Goal: Task Accomplishment & Management: Manage account settings

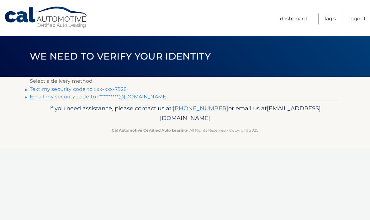
click at [117, 84] on p "Select a delivery method:" at bounding box center [185, 81] width 310 height 9
click at [116, 89] on link "Text my security code to xxx-xxx-7528" at bounding box center [78, 89] width 97 height 6
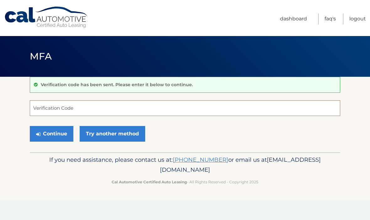
click at [54, 110] on input "Verification Code" at bounding box center [185, 108] width 310 height 16
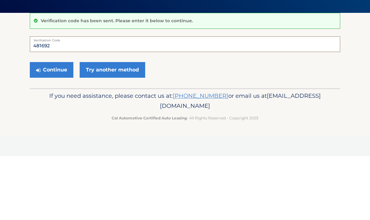
type input "481692"
click at [63, 126] on button "Continue" at bounding box center [52, 134] width 44 height 16
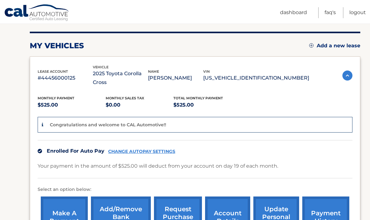
scroll to position [79, 0]
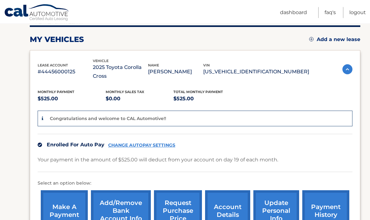
click at [360, 13] on link "Logout" at bounding box center [357, 12] width 17 height 11
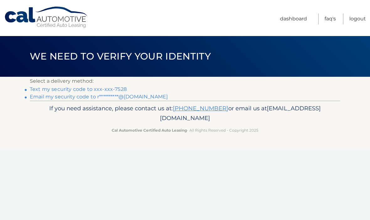
click at [113, 84] on p "Select a delivery method:" at bounding box center [185, 81] width 310 height 9
click at [40, 87] on link "Text my security code to xxx-xxx-7528" at bounding box center [78, 89] width 97 height 6
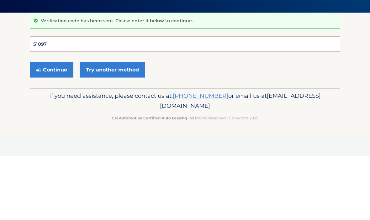
type input "510972"
click at [51, 126] on button "Continue" at bounding box center [52, 134] width 44 height 16
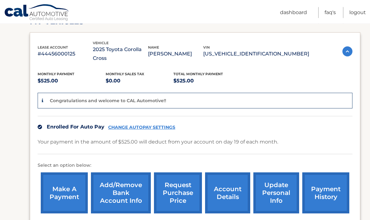
scroll to position [98, 0]
click at [352, 9] on link "Logout" at bounding box center [357, 12] width 17 height 11
